Goal: Entertainment & Leisure: Consume media (video, audio)

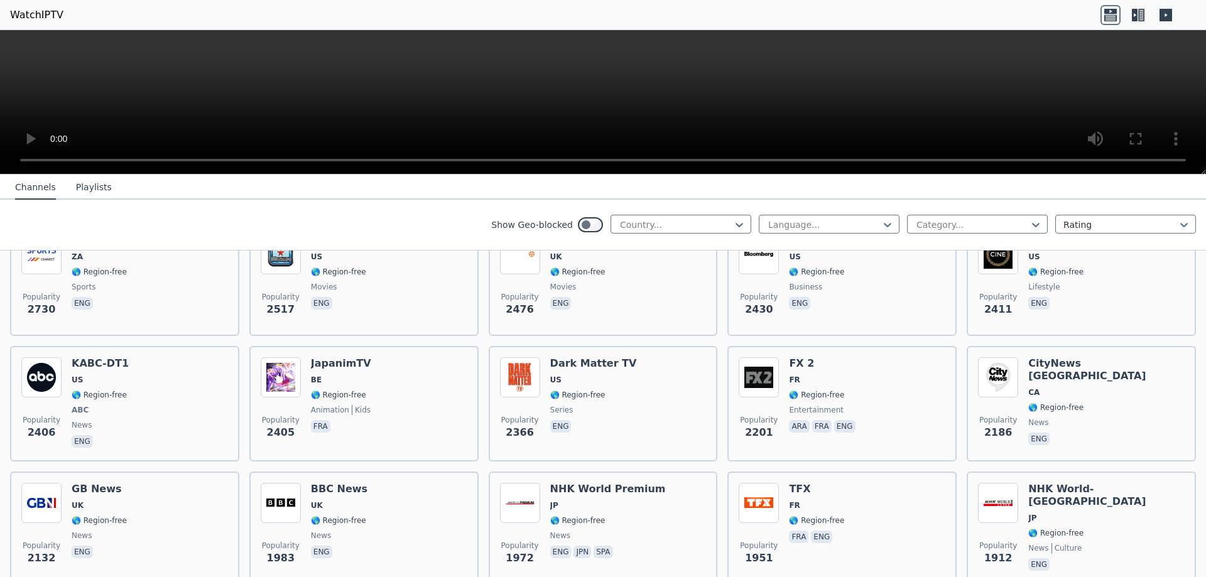
scroll to position [566, 0]
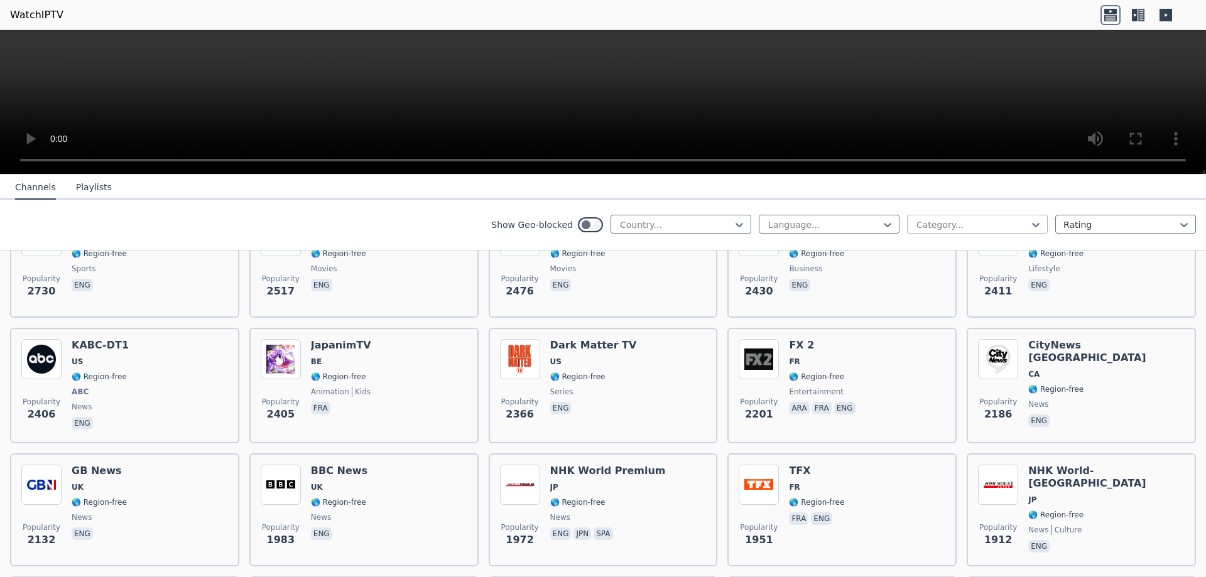
click at [948, 221] on div at bounding box center [973, 225] width 114 height 13
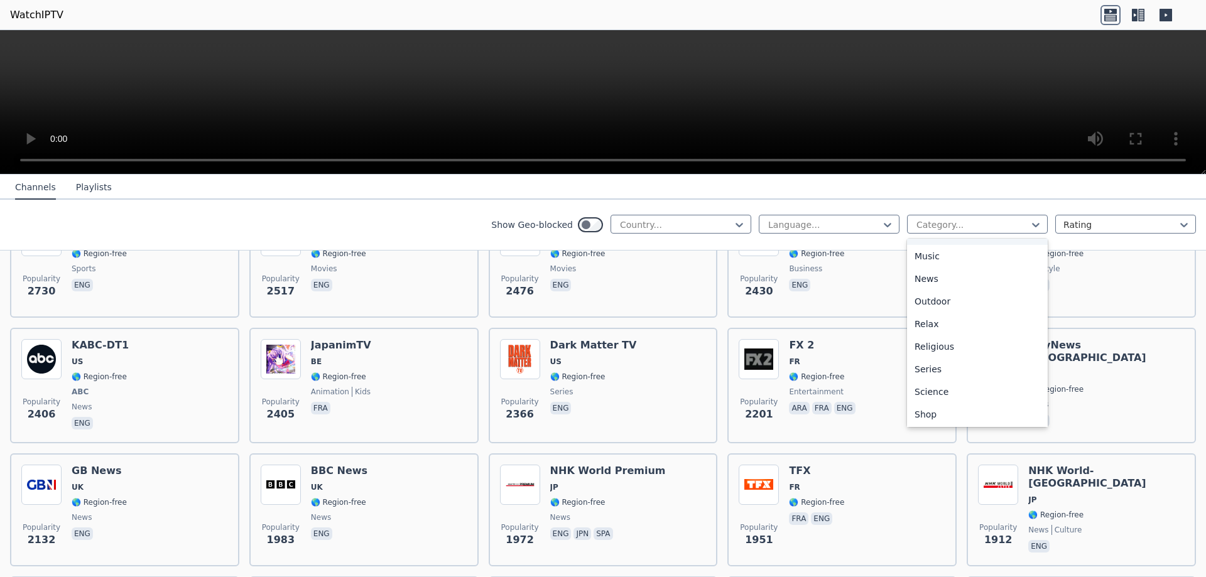
scroll to position [427, 0]
click at [937, 368] on div "Sports" at bounding box center [977, 368] width 141 height 23
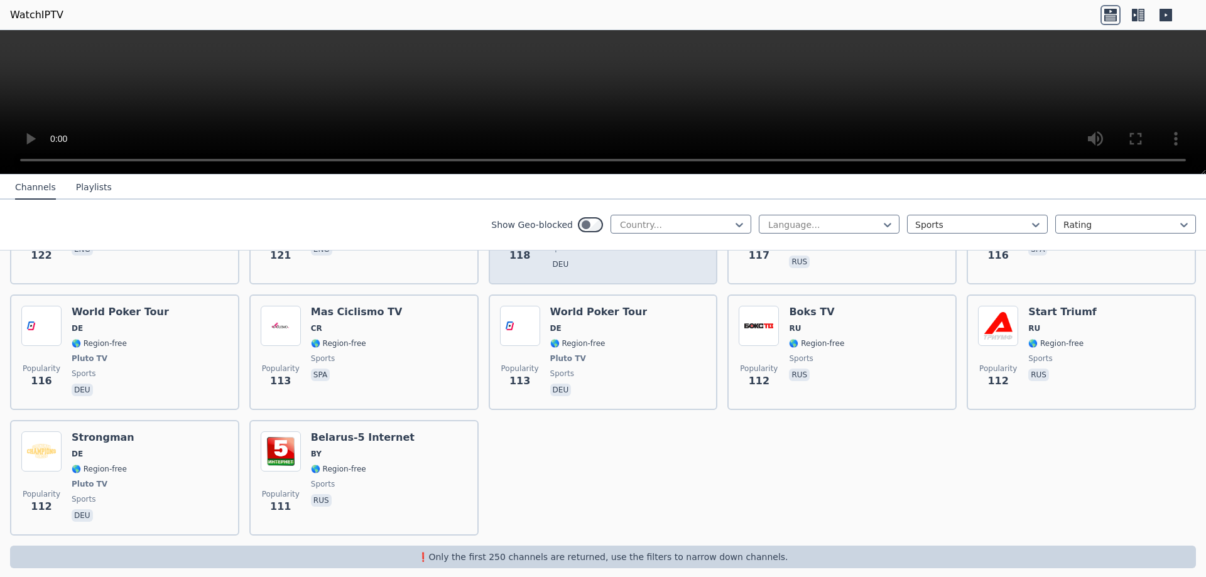
scroll to position [2716, 0]
click at [931, 216] on div "Sports" at bounding box center [977, 224] width 141 height 19
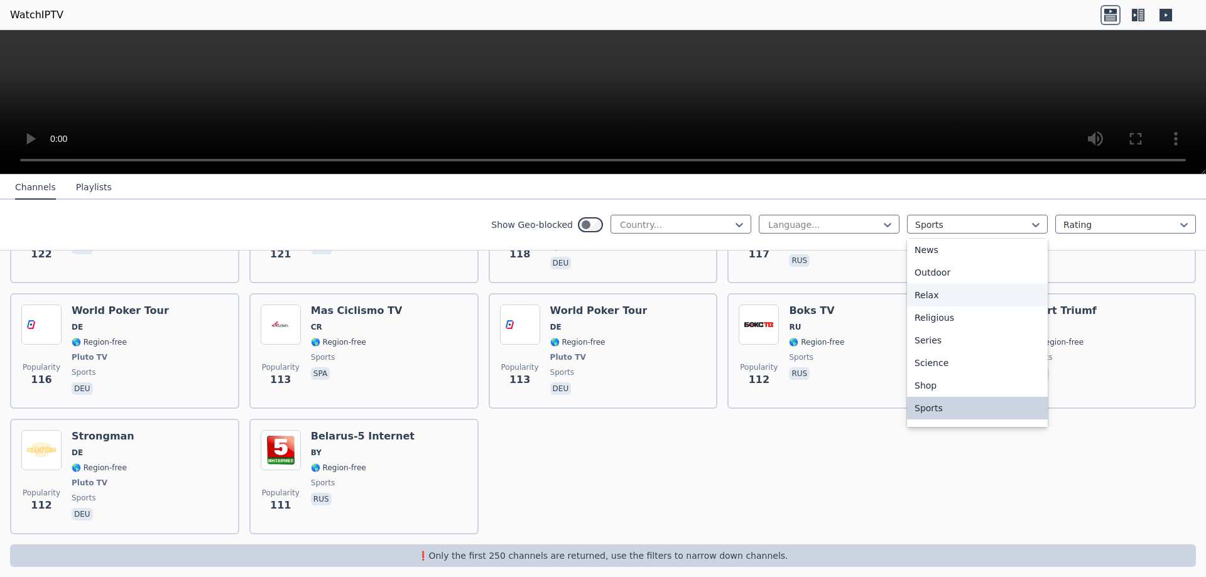
scroll to position [0, 0]
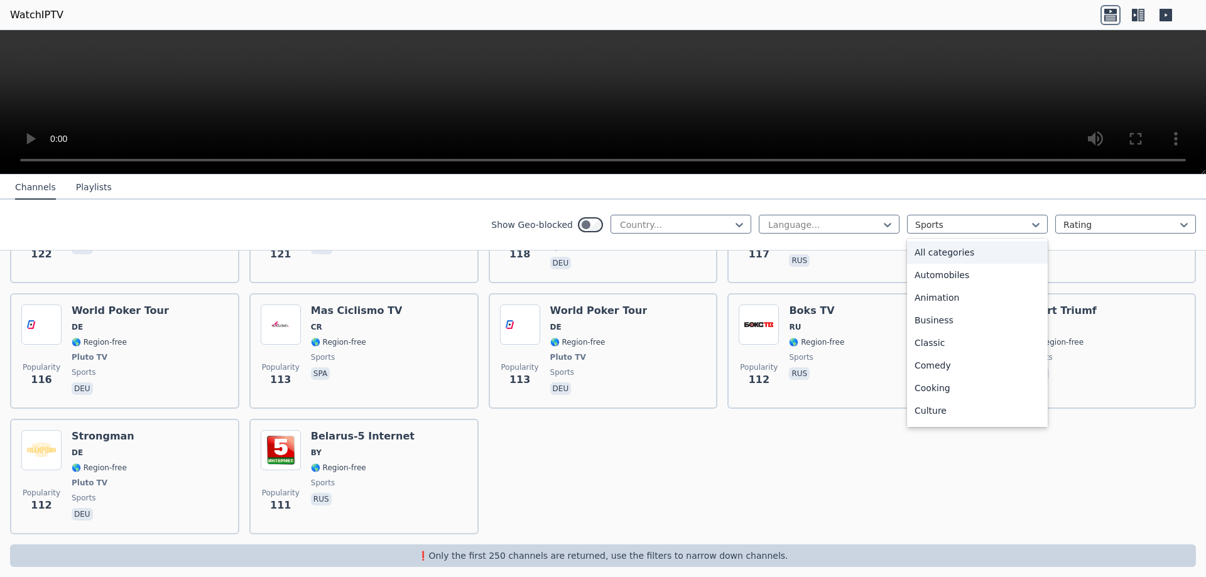
click at [935, 259] on div "All categories" at bounding box center [977, 252] width 141 height 23
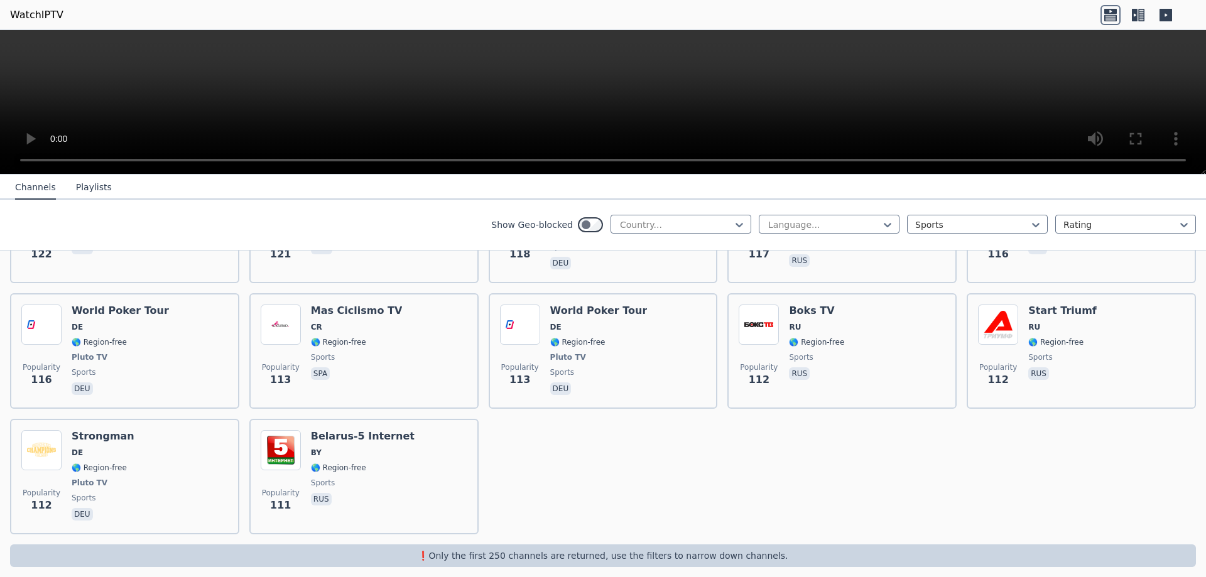
scroll to position [2624, 0]
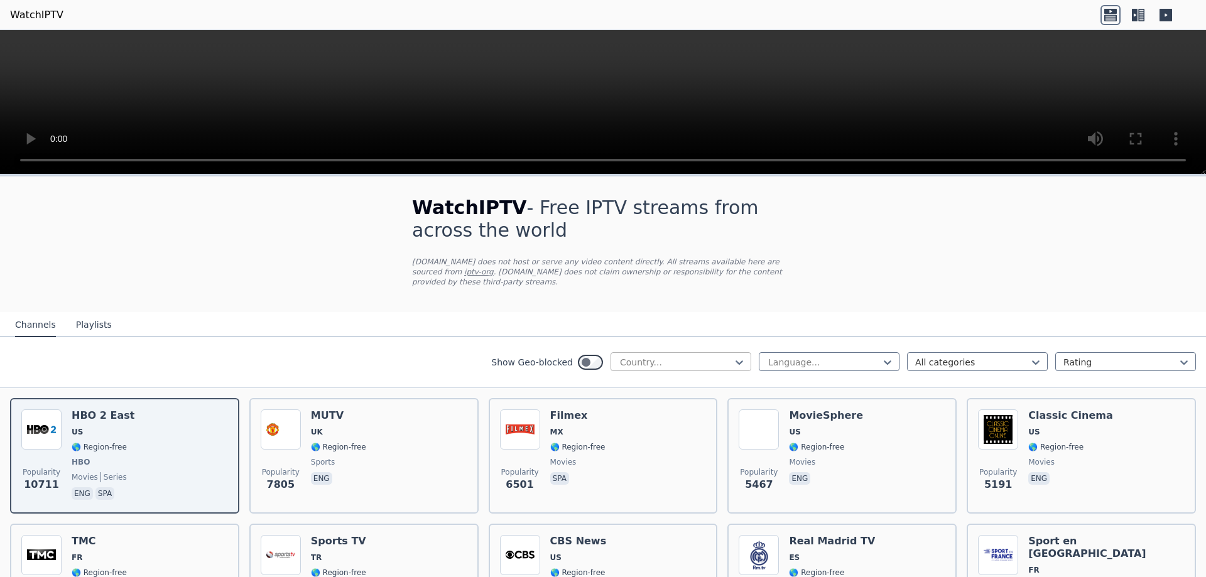
click at [633, 356] on div at bounding box center [676, 362] width 114 height 13
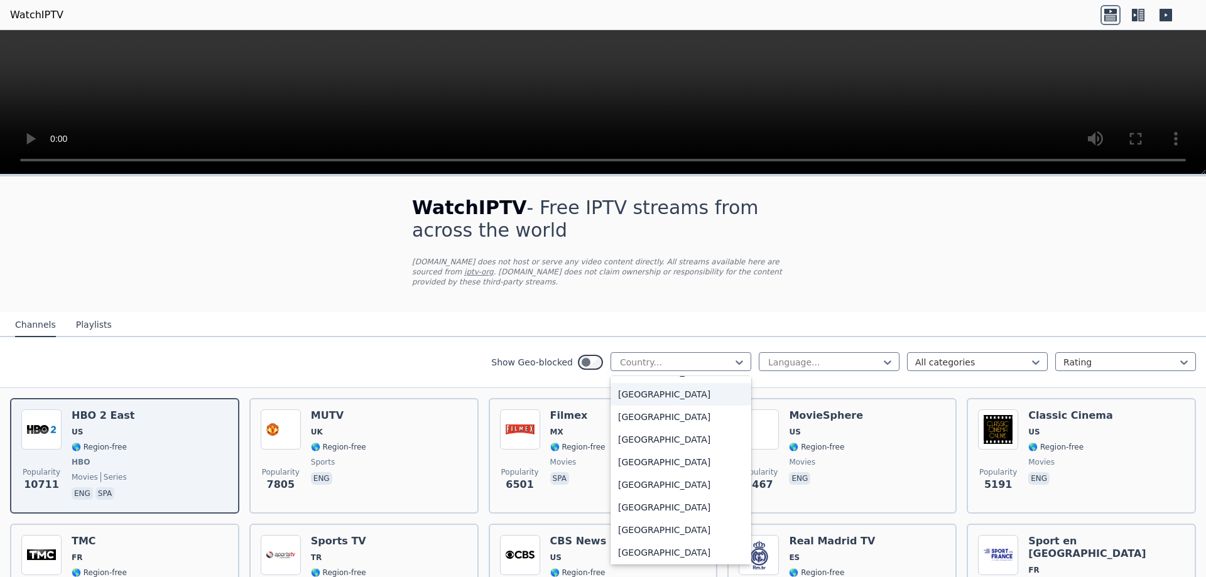
scroll to position [4301, 0]
click at [641, 525] on div "[GEOGRAPHIC_DATA]" at bounding box center [681, 536] width 141 height 23
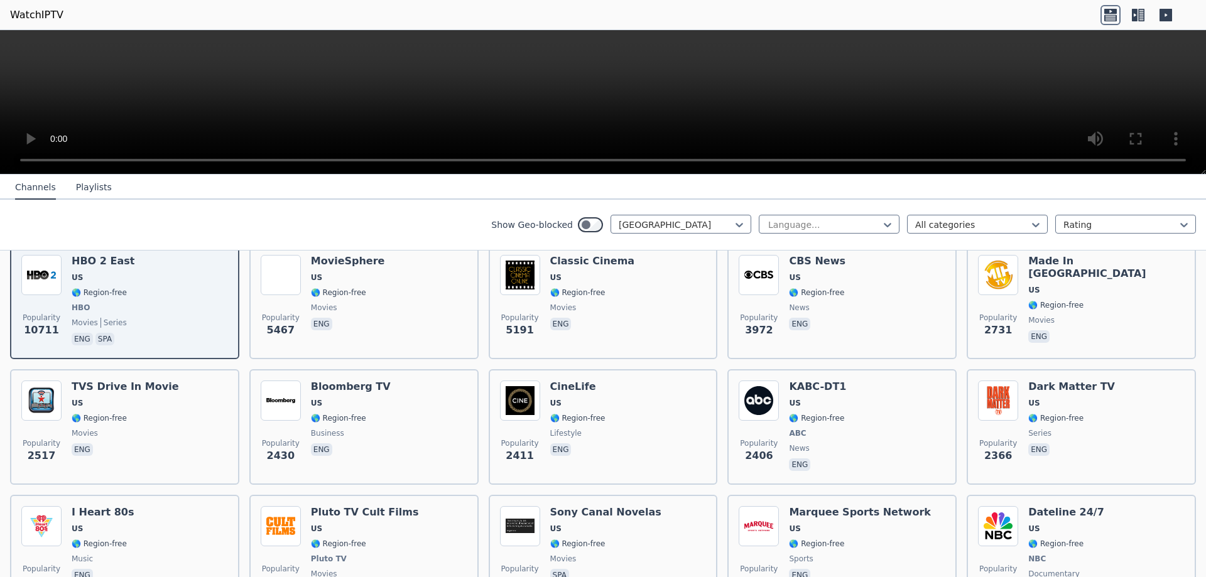
scroll to position [189, 0]
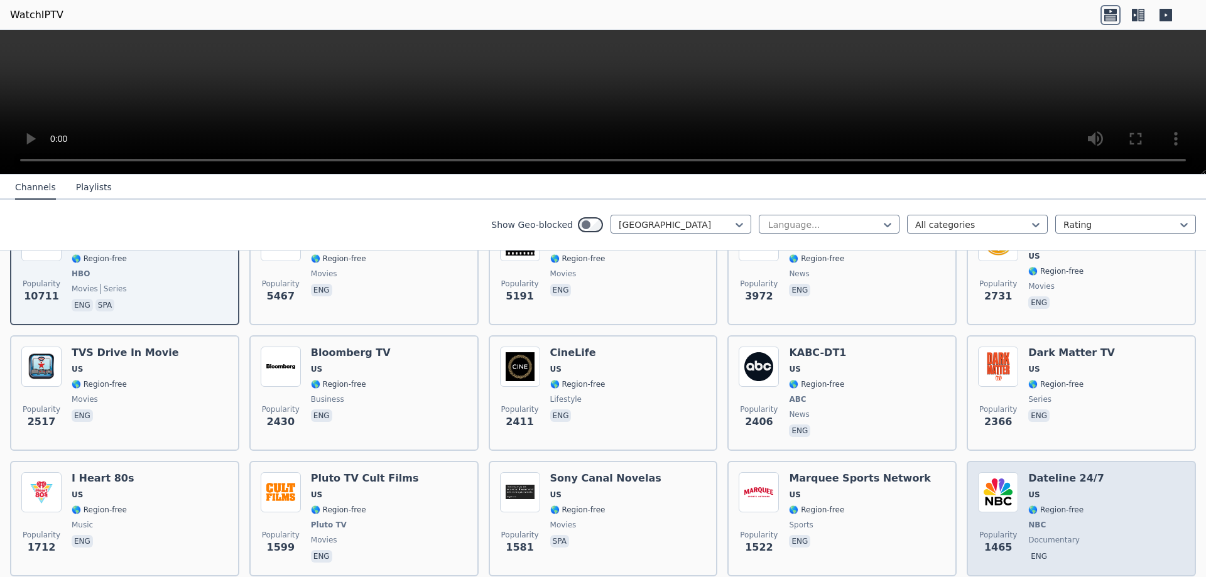
click at [1019, 486] on div "Popularity 1465 Dateline 24/7 US 🌎 Region-free NBC documentary eng" at bounding box center [1081, 519] width 207 height 93
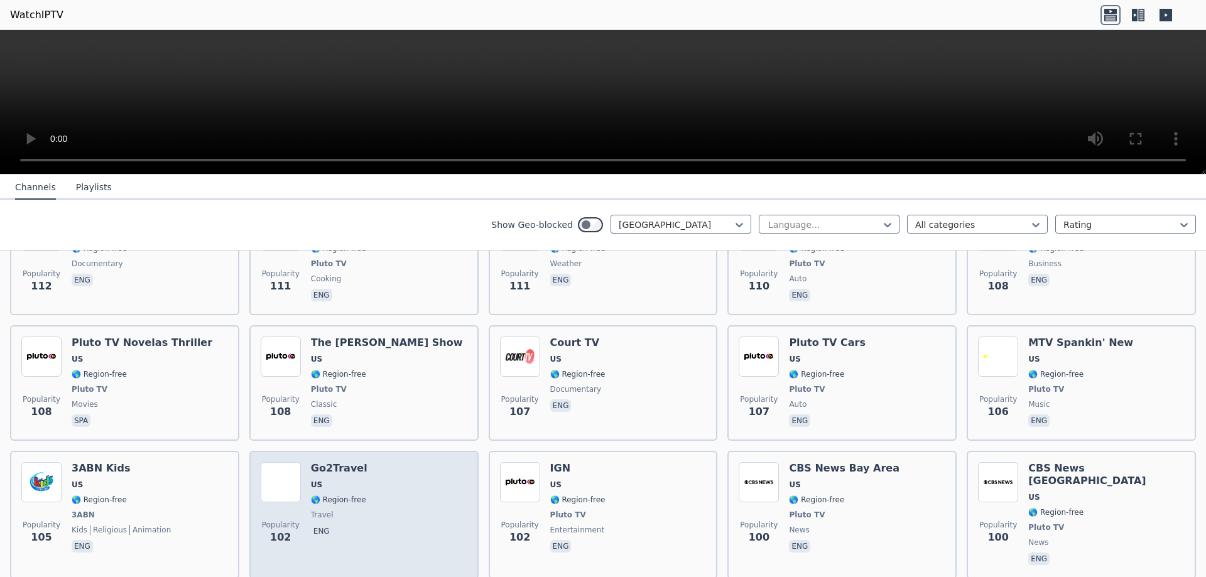
scroll to position [5593, 0]
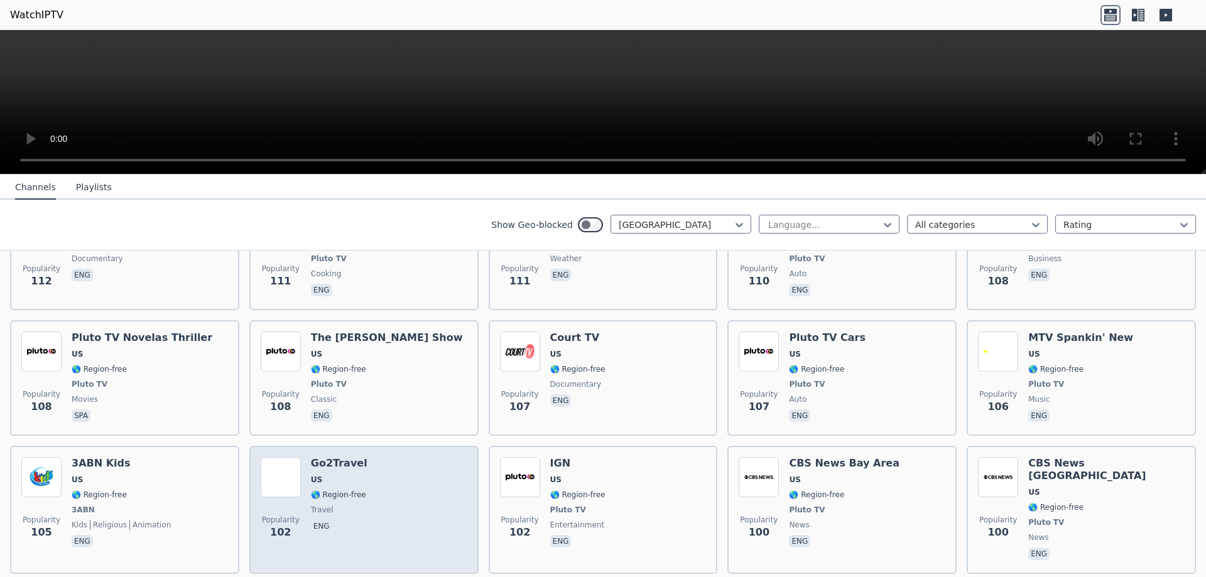
drag, startPoint x: 367, startPoint y: 332, endPoint x: 407, endPoint y: 313, distance: 44.4
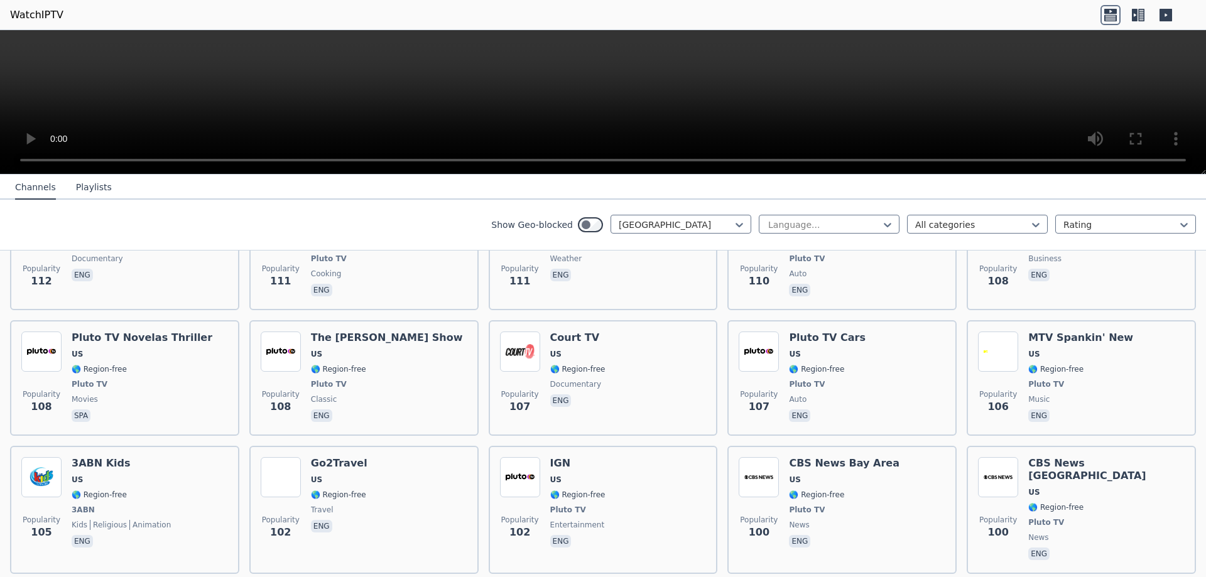
click at [397, 446] on div "Popularity 102 Go2Travel US 🌎 Region-free travel eng" at bounding box center [363, 510] width 229 height 128
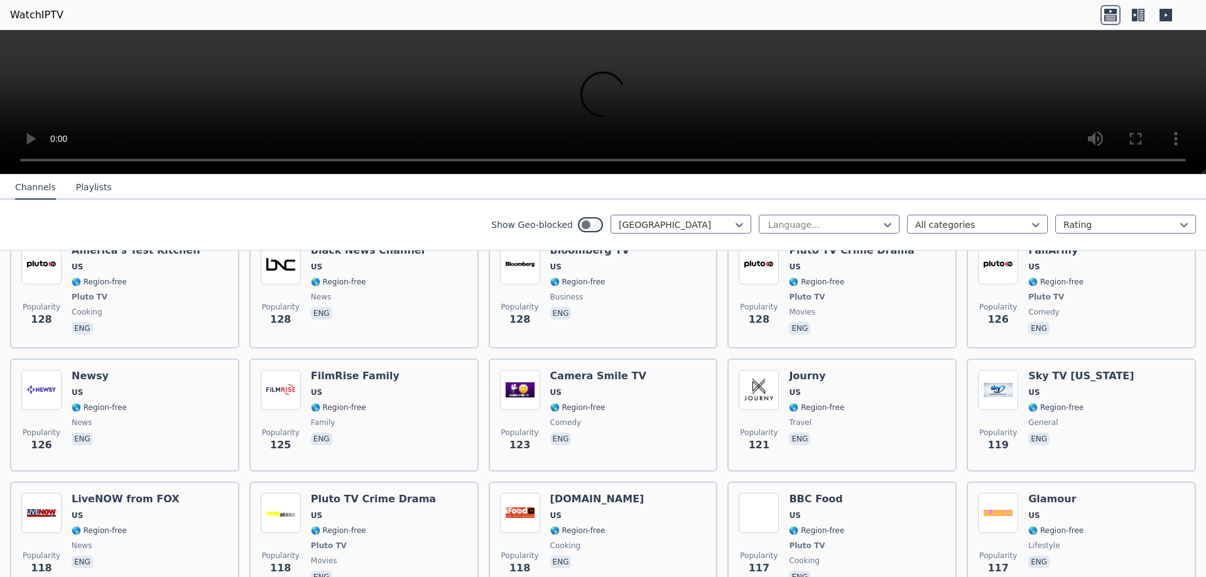
scroll to position [784, 0]
